Goal: Information Seeking & Learning: Learn about a topic

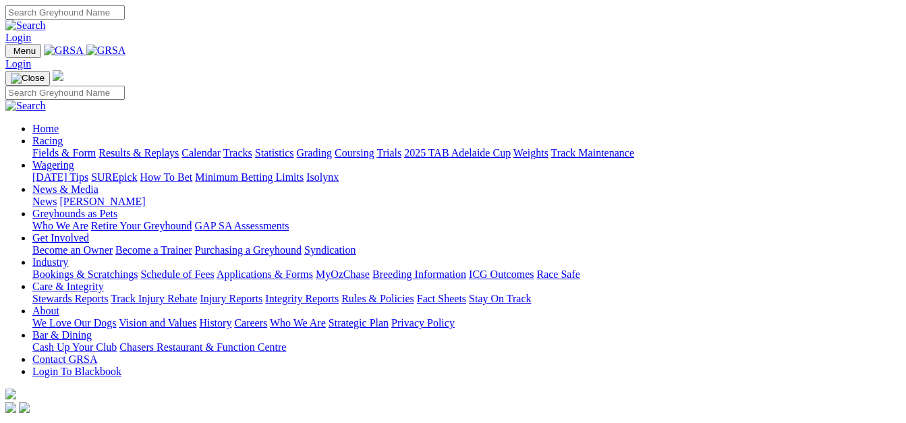
scroll to position [607, 0]
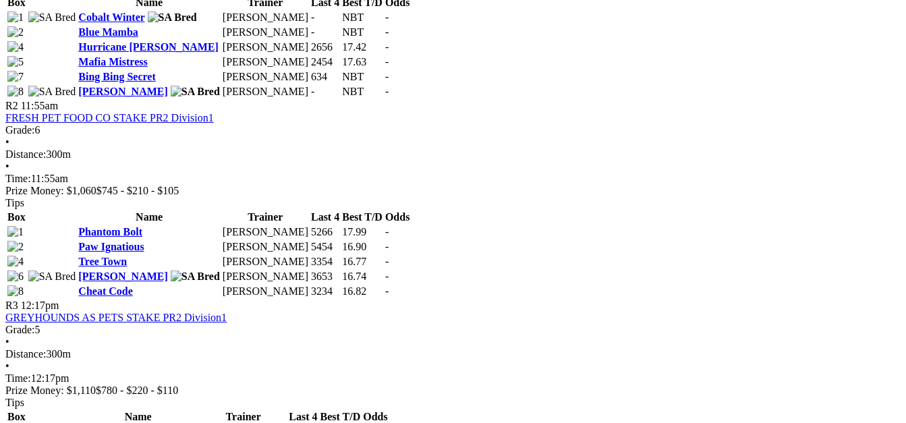
scroll to position [810, 0]
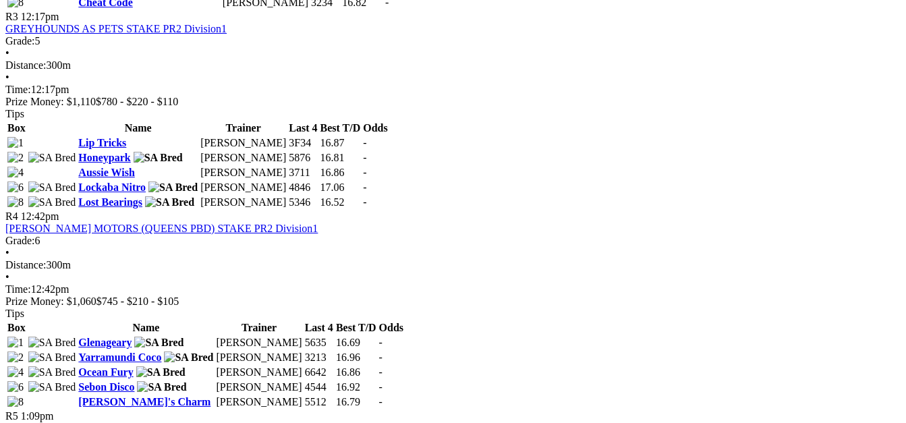
scroll to position [1080, 0]
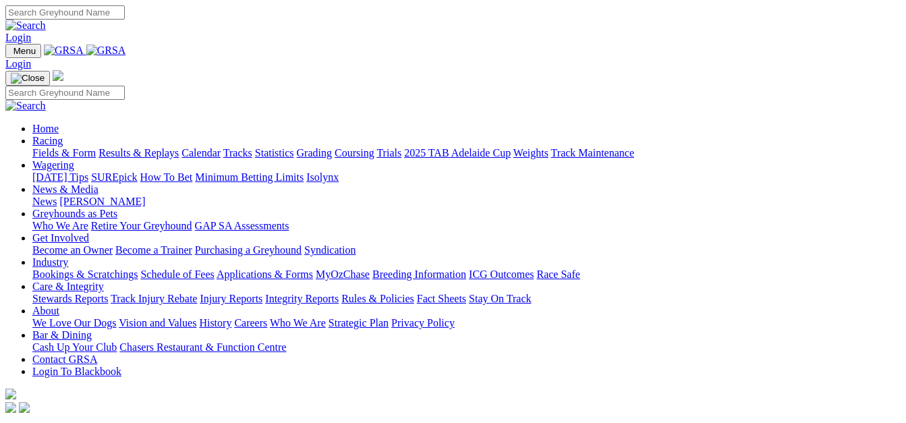
scroll to position [609, 0]
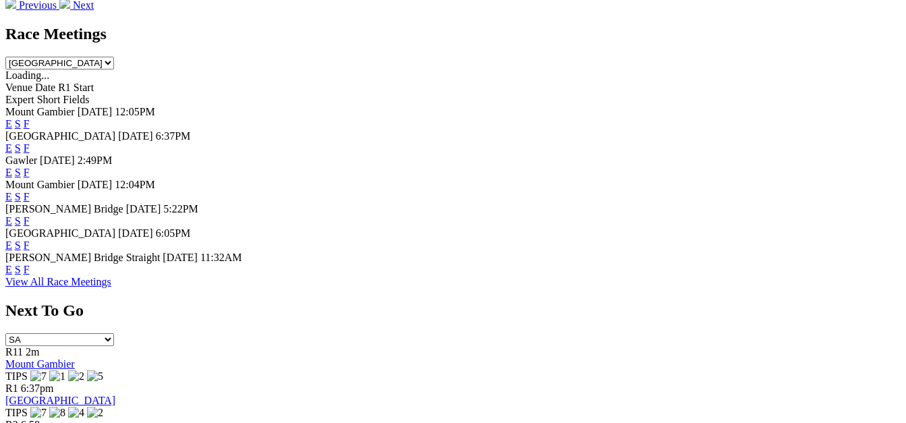
click at [30, 240] on link "F" at bounding box center [27, 245] width 6 height 11
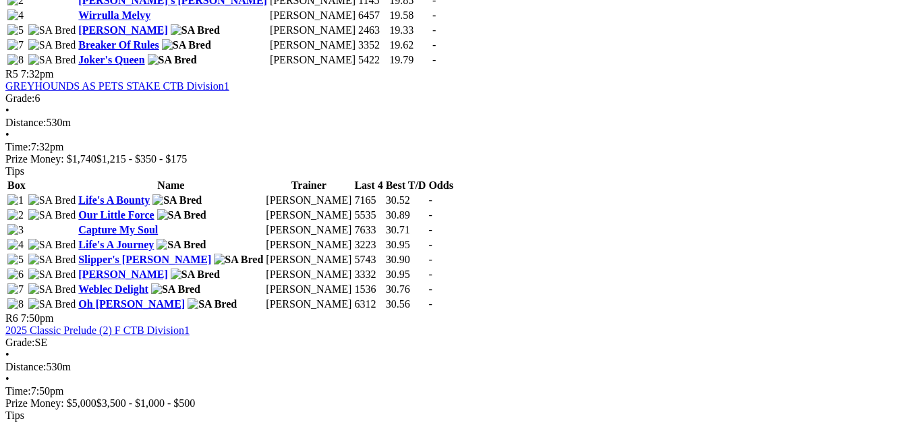
scroll to position [1552, 0]
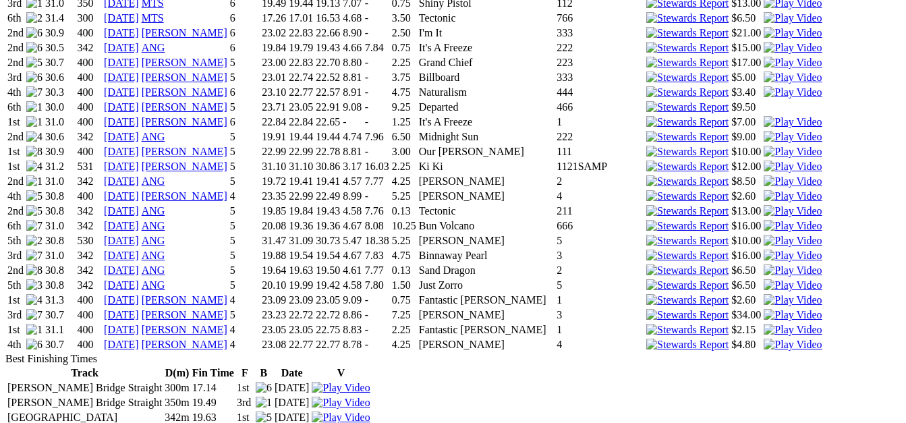
scroll to position [2227, 0]
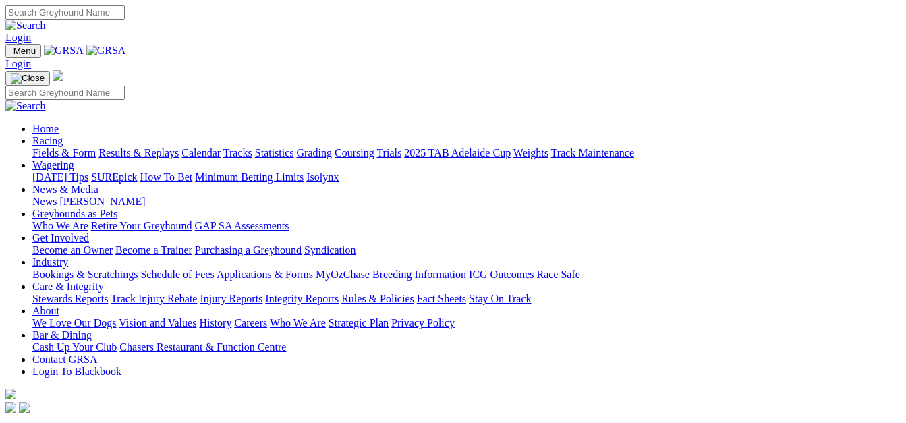
scroll to position [609, 0]
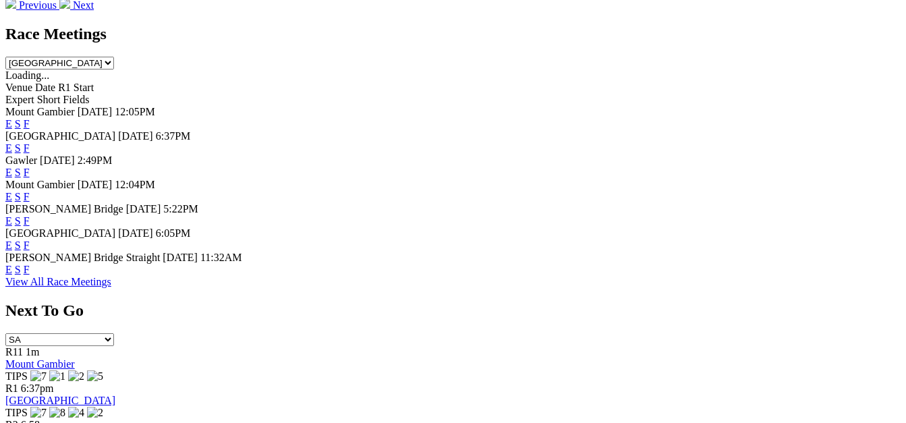
click at [30, 167] on link "F" at bounding box center [27, 172] width 6 height 11
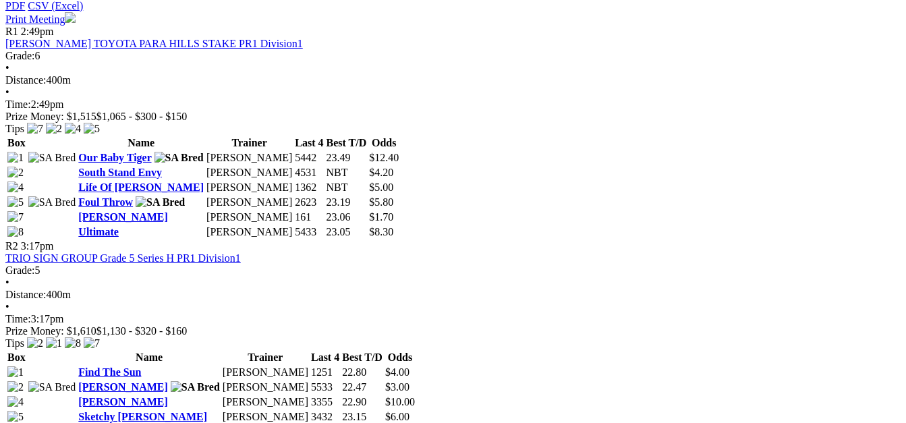
scroll to position [810, 0]
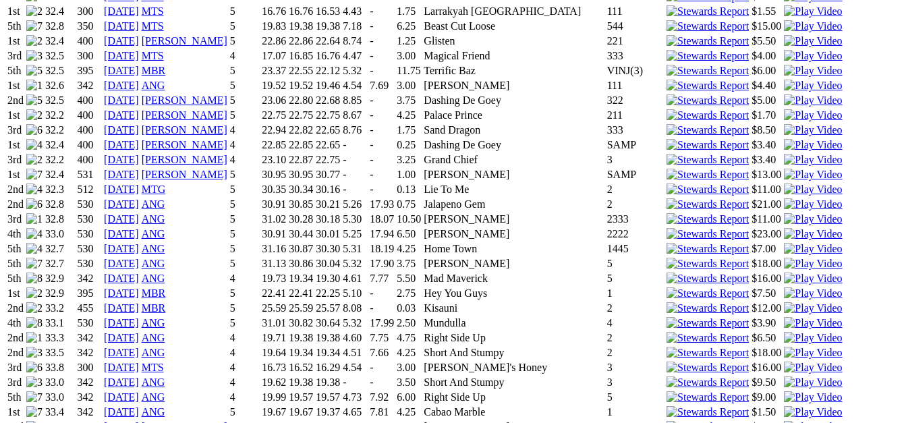
scroll to position [1350, 0]
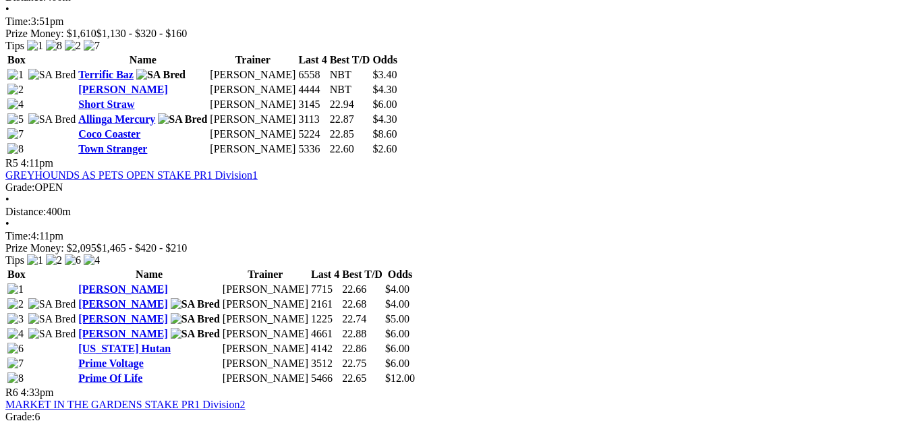
scroll to position [1417, 0]
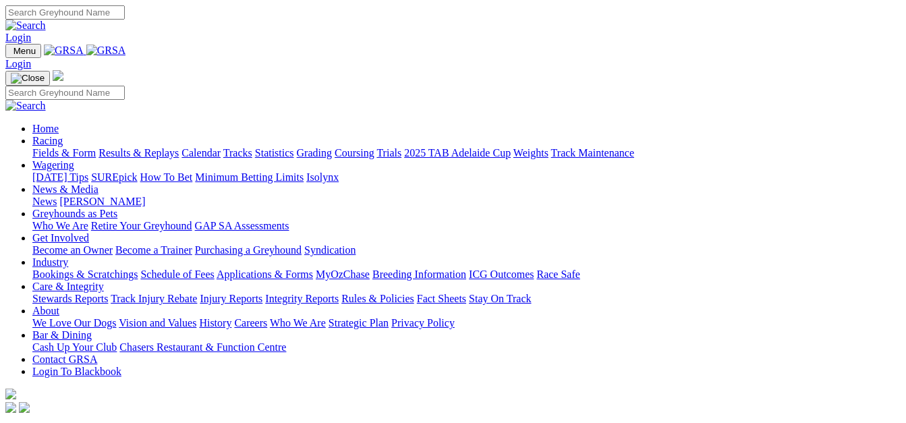
scroll to position [474, 0]
